Goal: Task Accomplishment & Management: Manage account settings

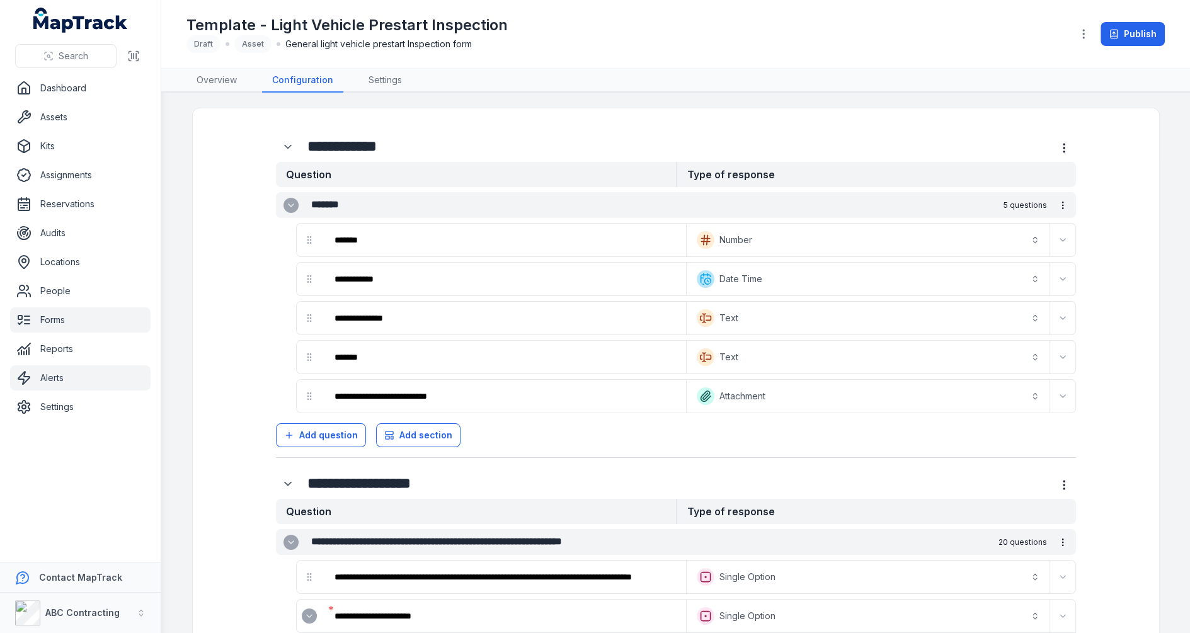
scroll to position [542, 0]
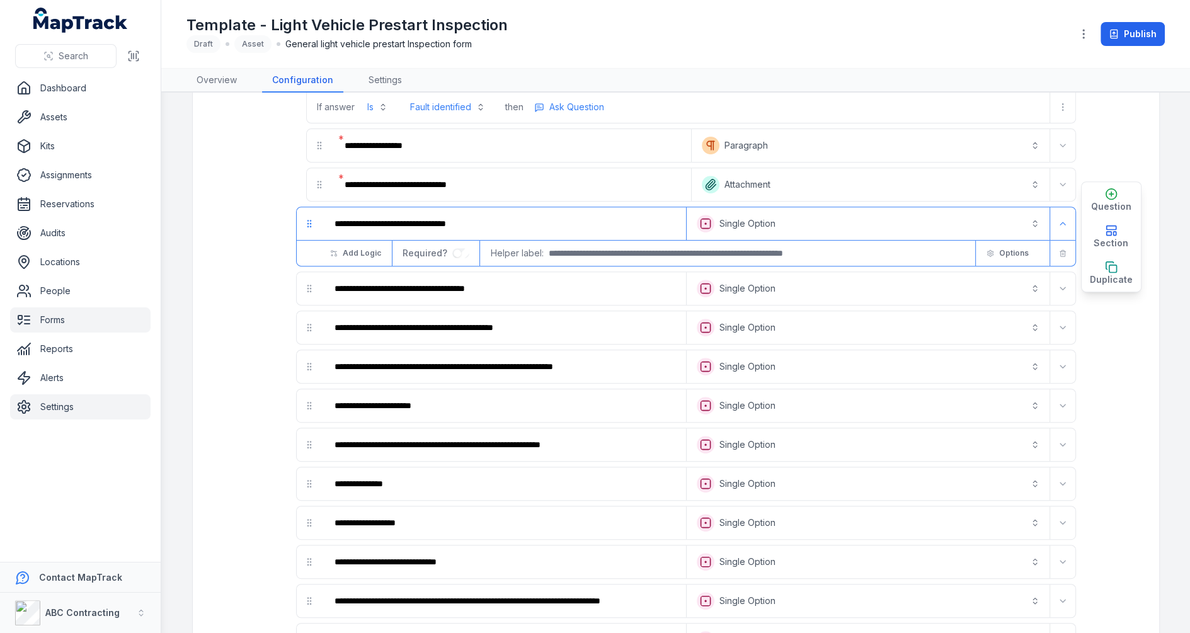
click at [64, 404] on link "Settings" at bounding box center [80, 406] width 140 height 25
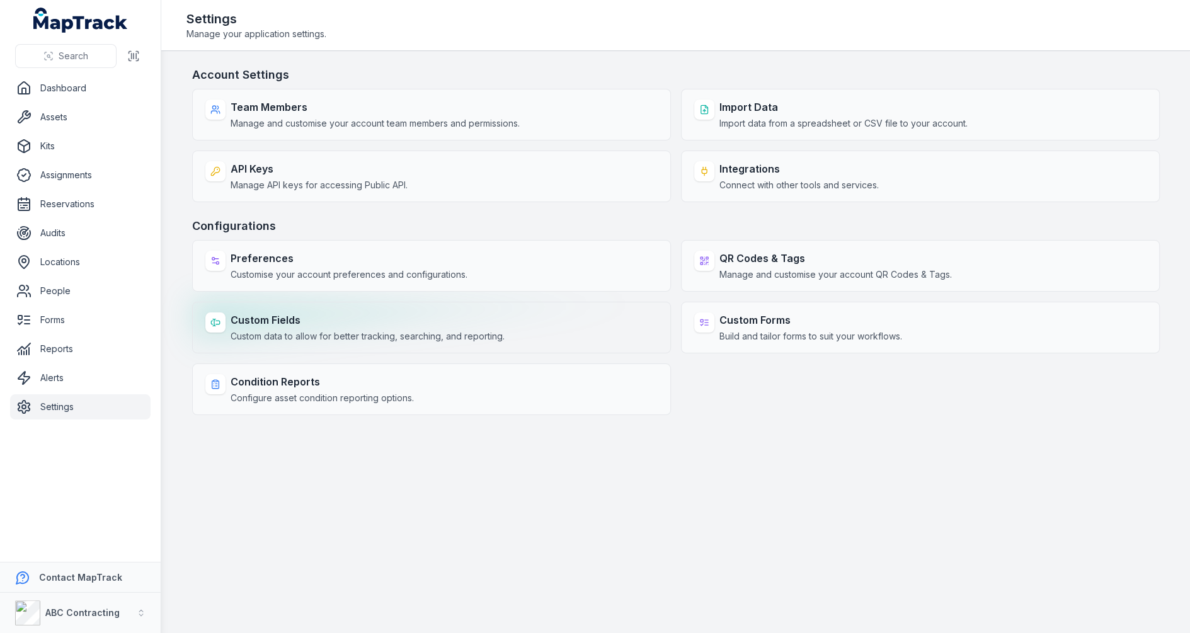
click at [234, 334] on span "Custom data to allow for better tracking, searching, and reporting." at bounding box center [368, 336] width 274 height 13
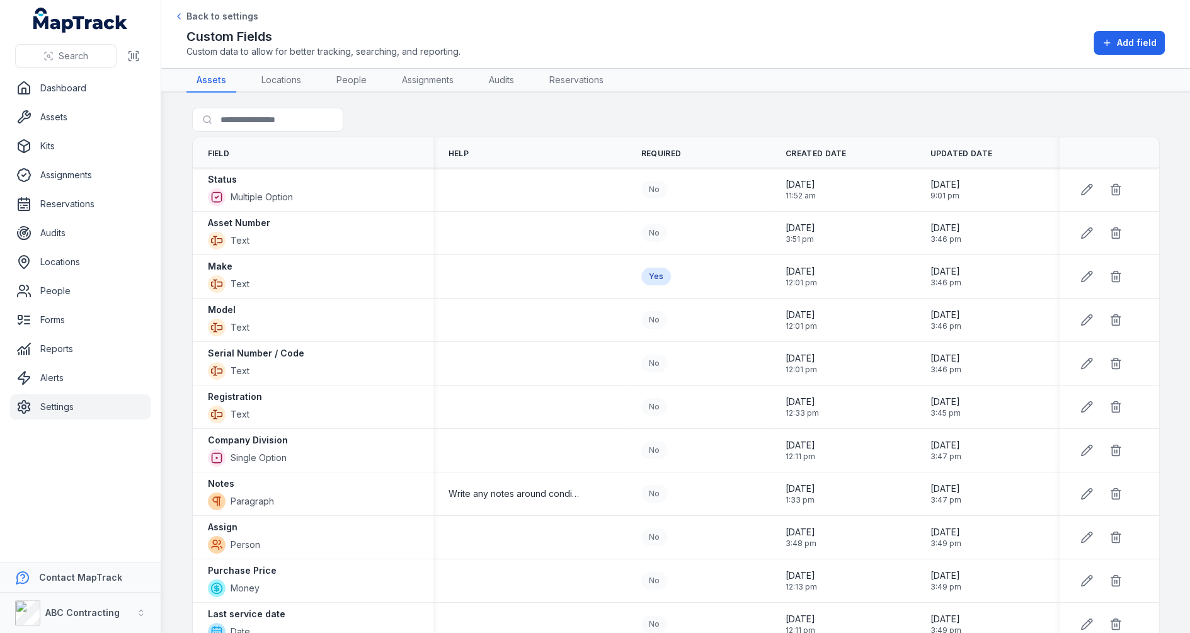
click at [68, 420] on nav "Dashboard Assets Kits Assignments Reservations Audits Locations People Forms Re…" at bounding box center [80, 319] width 161 height 486
click at [75, 404] on link "Settings" at bounding box center [80, 406] width 140 height 25
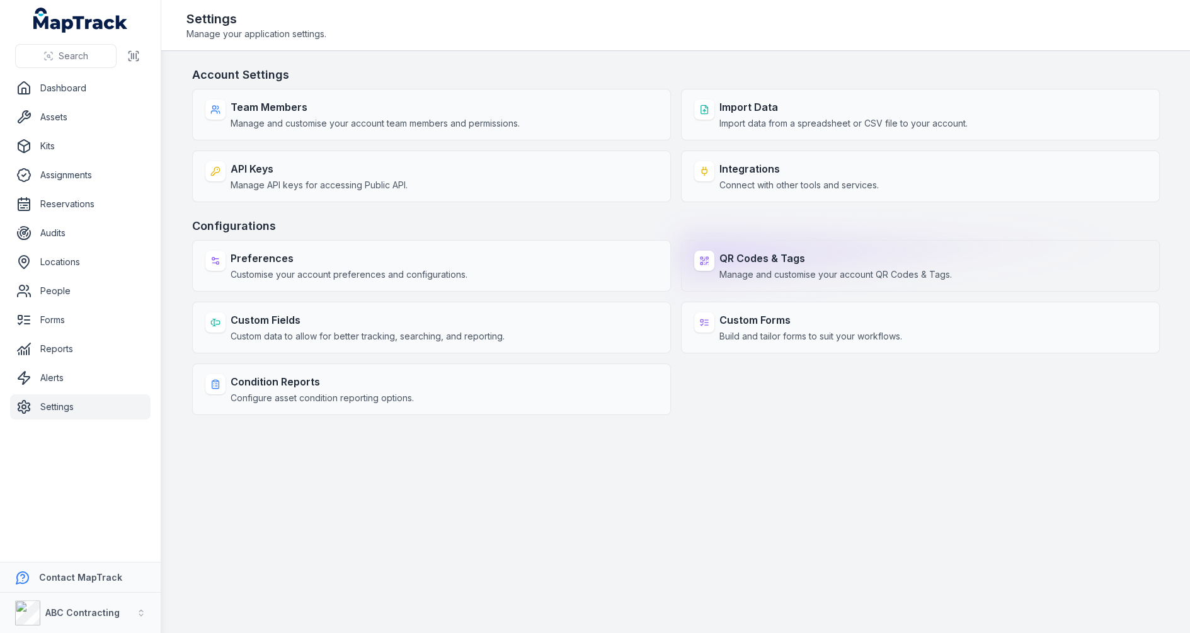
click at [755, 270] on span "Manage and customise your account QR Codes & Tags." at bounding box center [835, 274] width 232 height 13
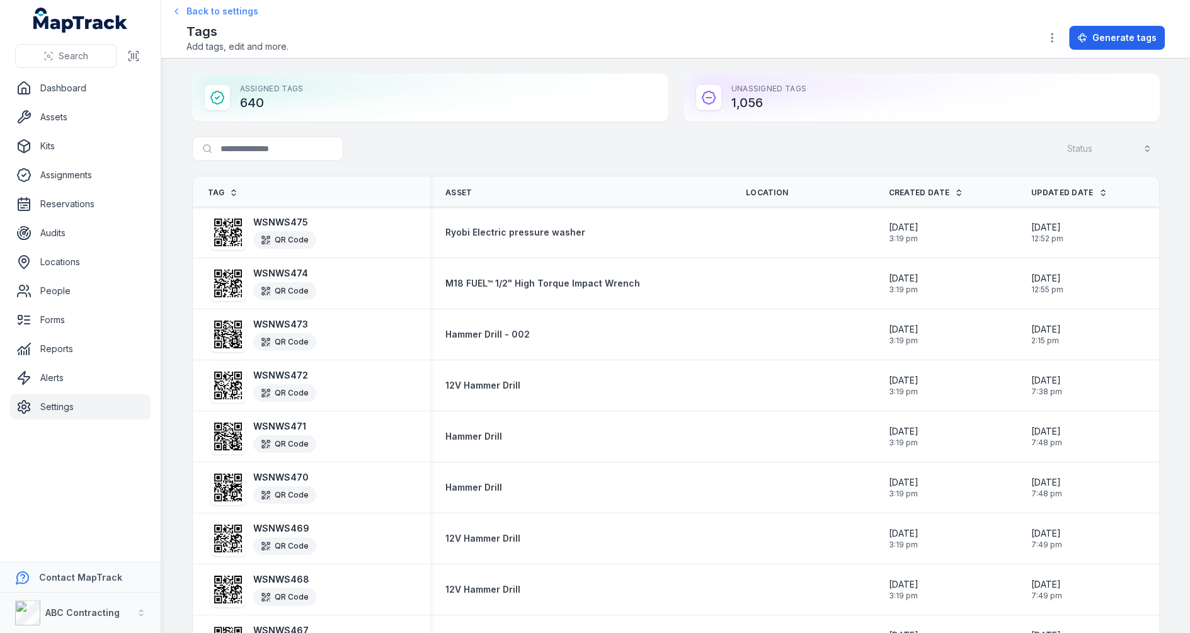
click at [198, 11] on span "Back to settings" at bounding box center [222, 11] width 72 height 13
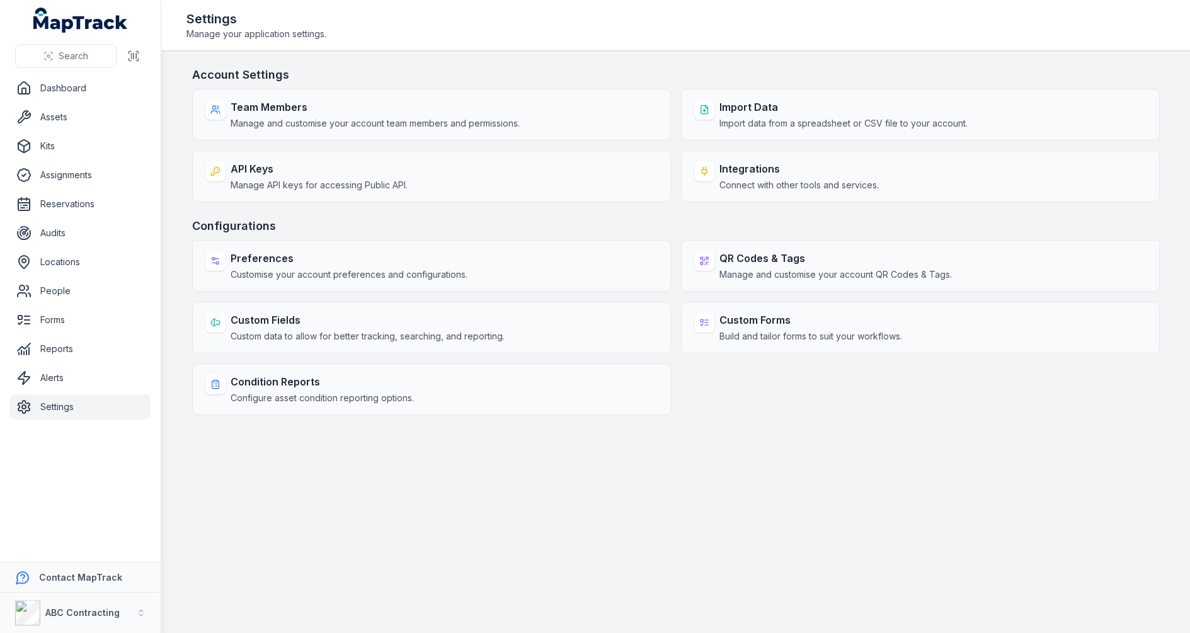
click at [527, 420] on main "Account Settings Team Members Manage and customise your account team members an…" at bounding box center [675, 342] width 1028 height 582
